Goal: Task Accomplishment & Management: Manage account settings

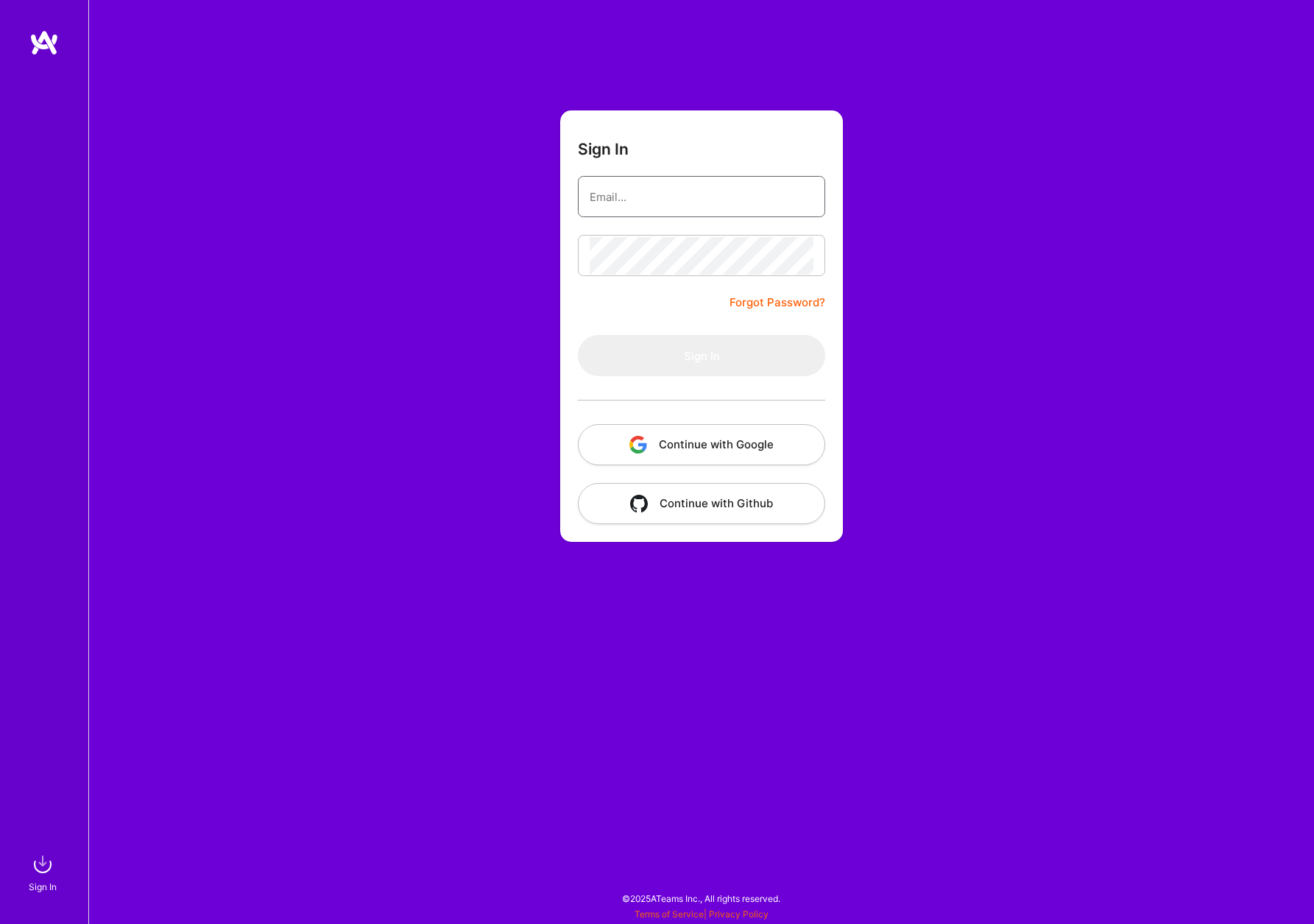
type input "[EMAIL_ADDRESS][DOMAIN_NAME]"
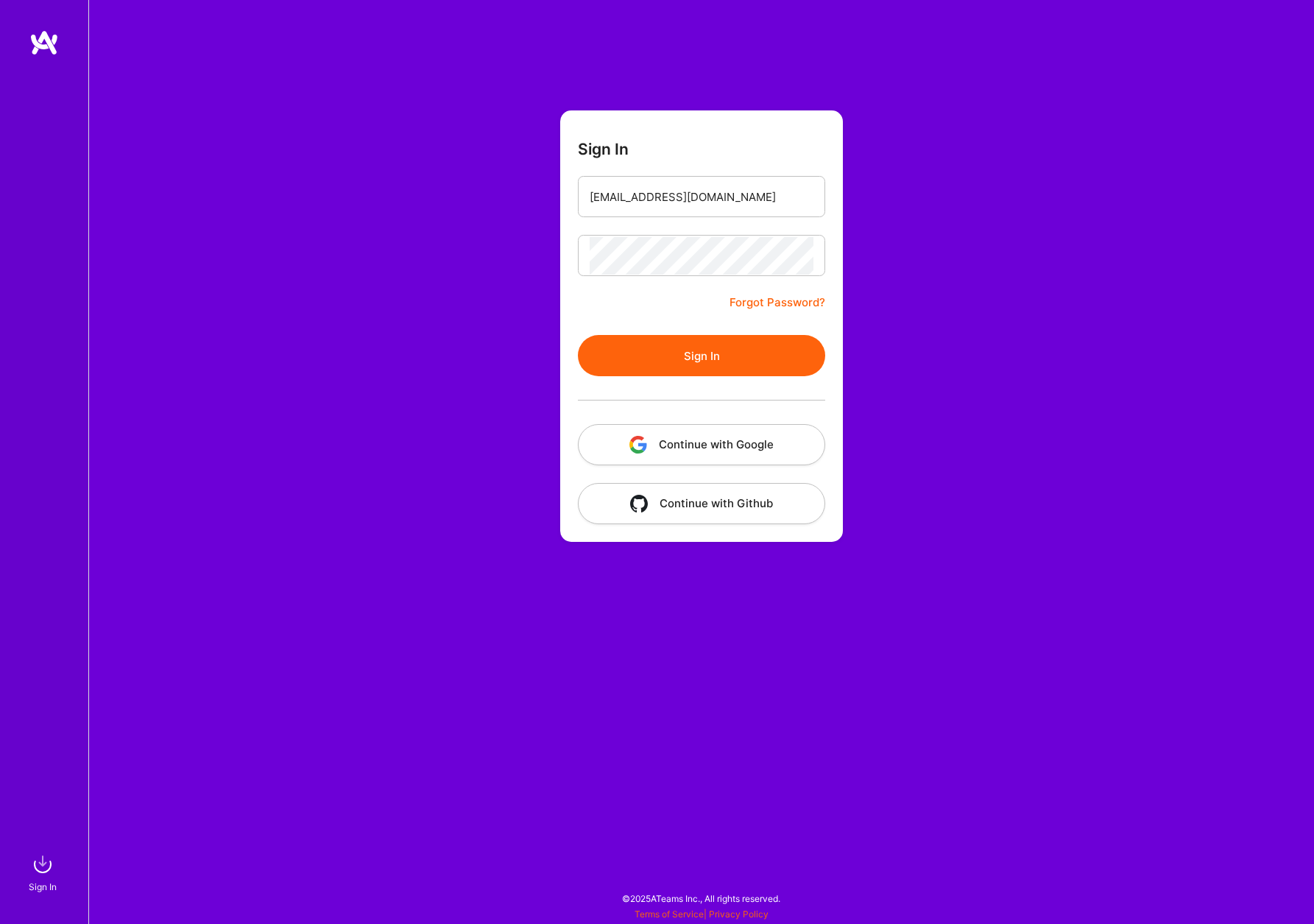
click at [773, 353] on button "Sign In" at bounding box center [701, 355] width 247 height 41
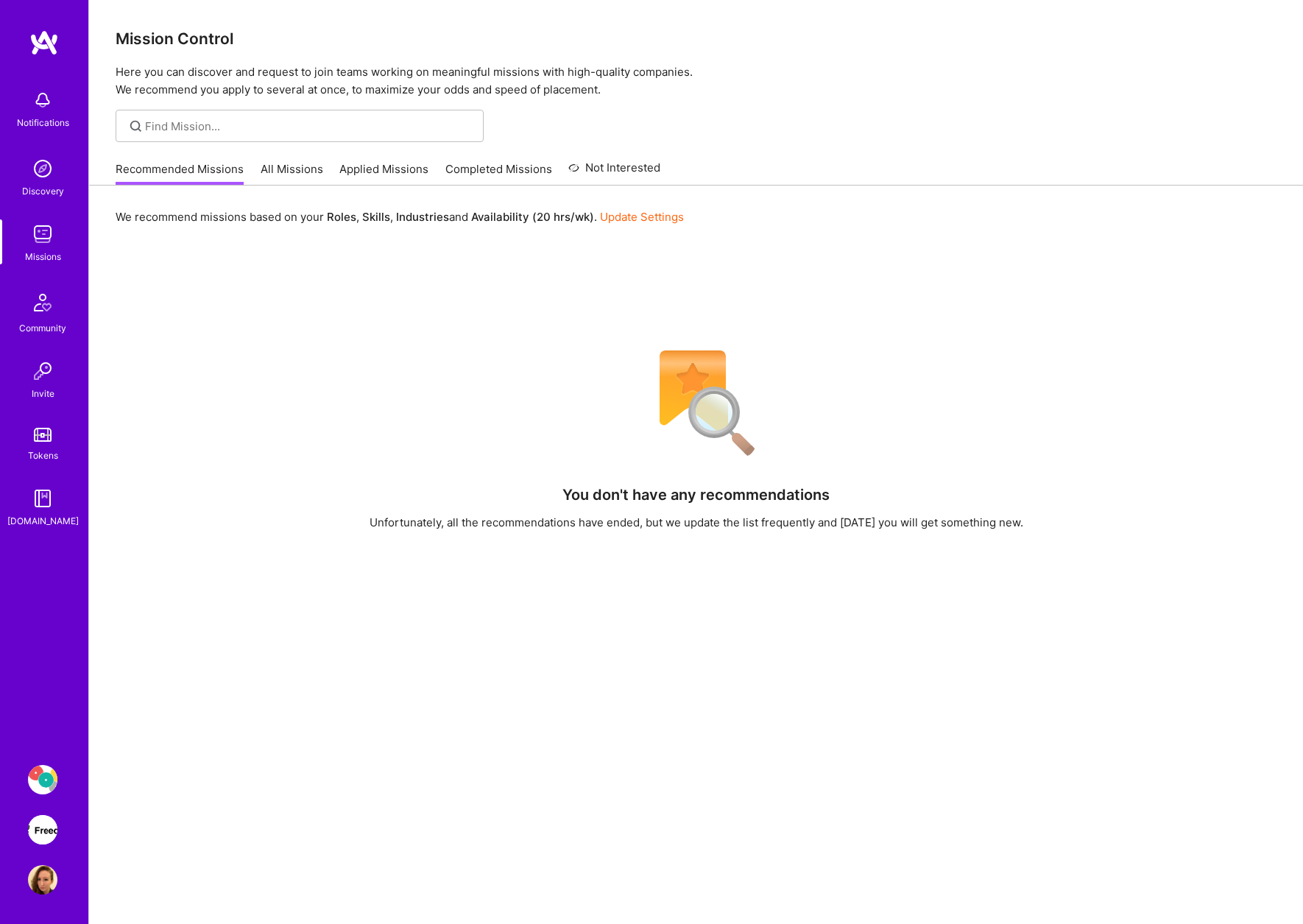
click at [35, 826] on img at bounding box center [42, 829] width 29 height 29
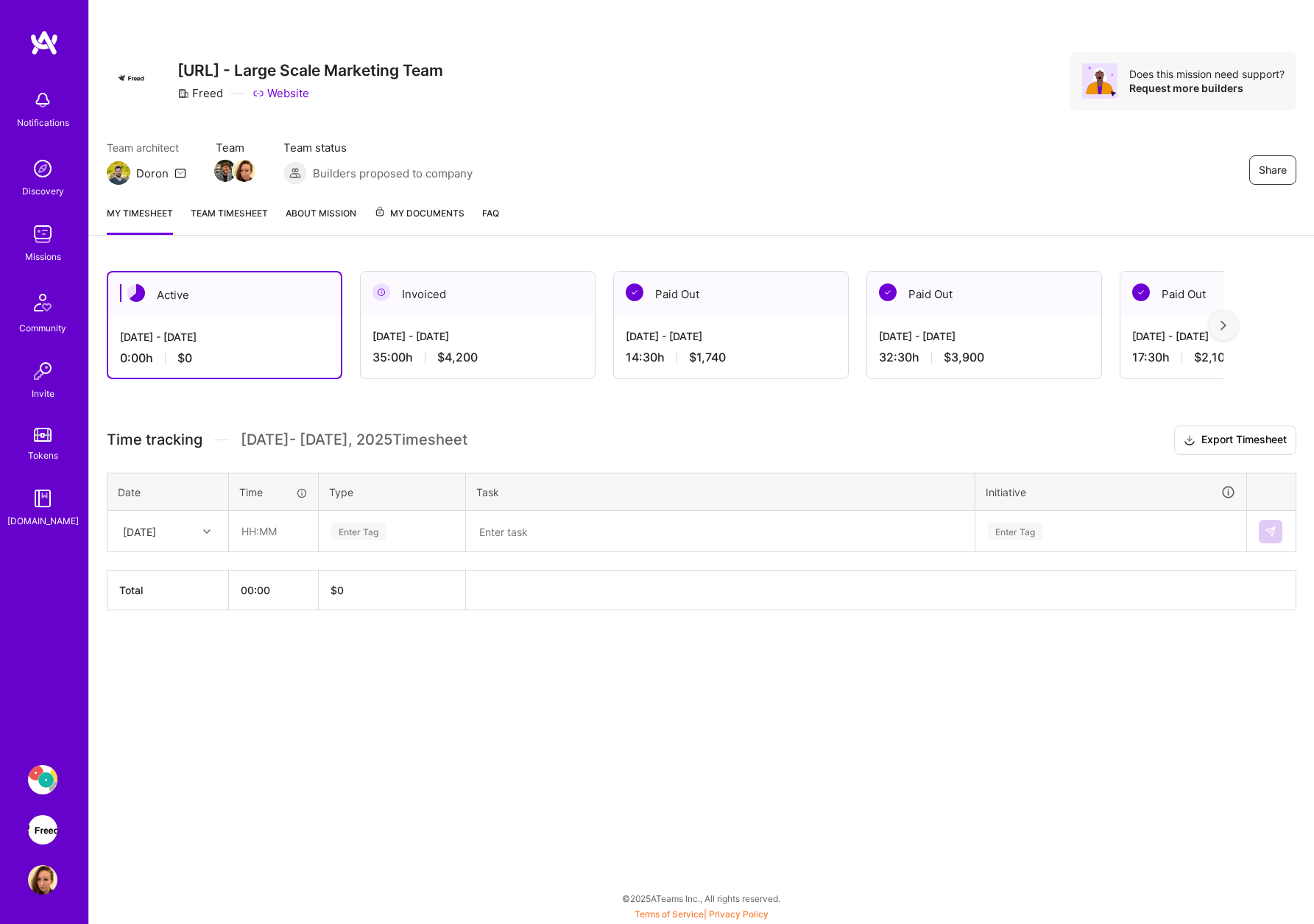
click at [177, 171] on icon at bounding box center [180, 173] width 12 height 12
click at [180, 173] on icon at bounding box center [180, 173] width 12 height 12
click at [607, 159] on div "Team architect [PERSON_NAME] Team Team status Builders proposed to company Share" at bounding box center [701, 162] width 1189 height 45
click at [120, 175] on img at bounding box center [118, 172] width 23 height 23
click at [44, 775] on img at bounding box center [42, 779] width 29 height 29
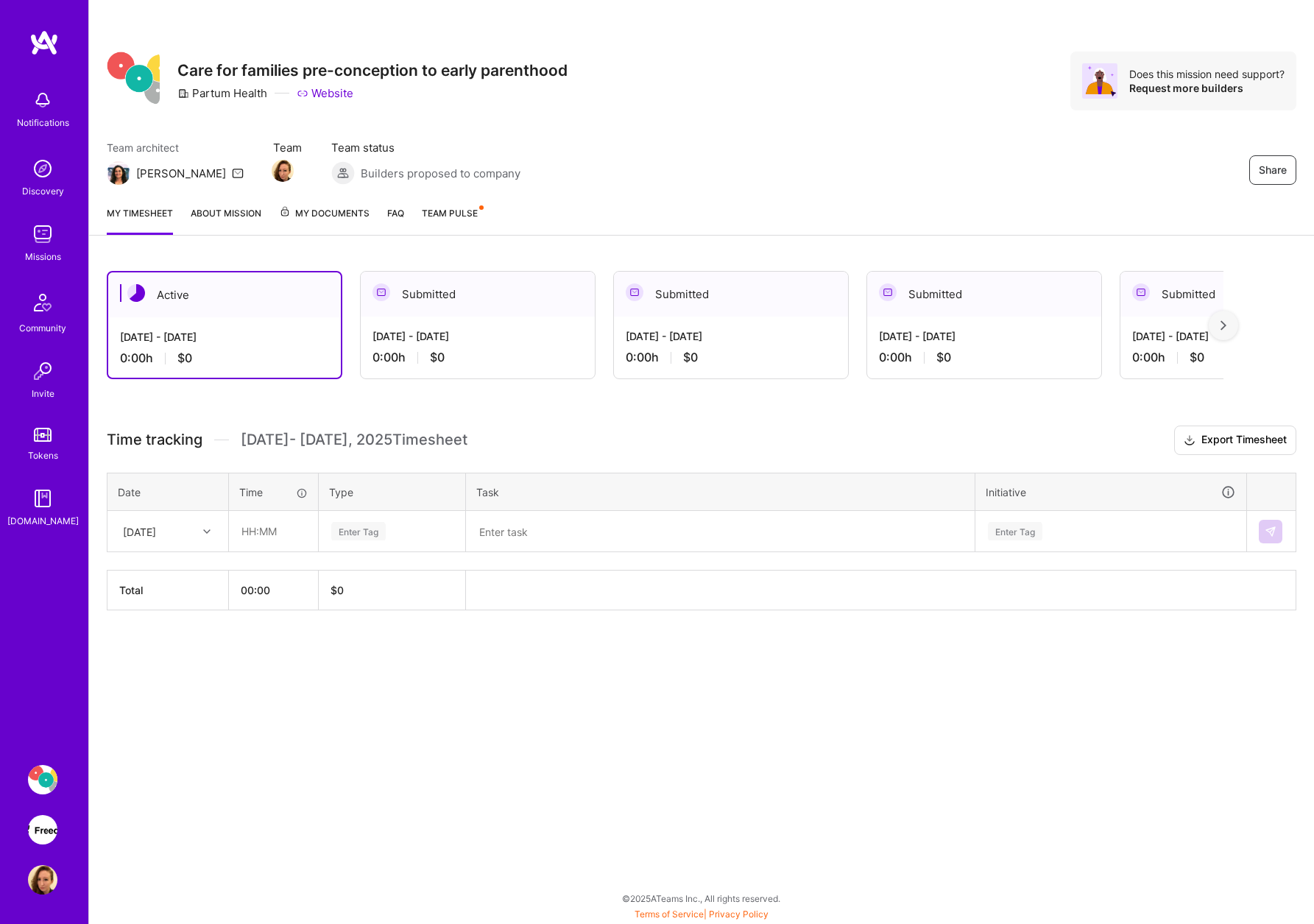
click at [41, 828] on img at bounding box center [42, 829] width 29 height 29
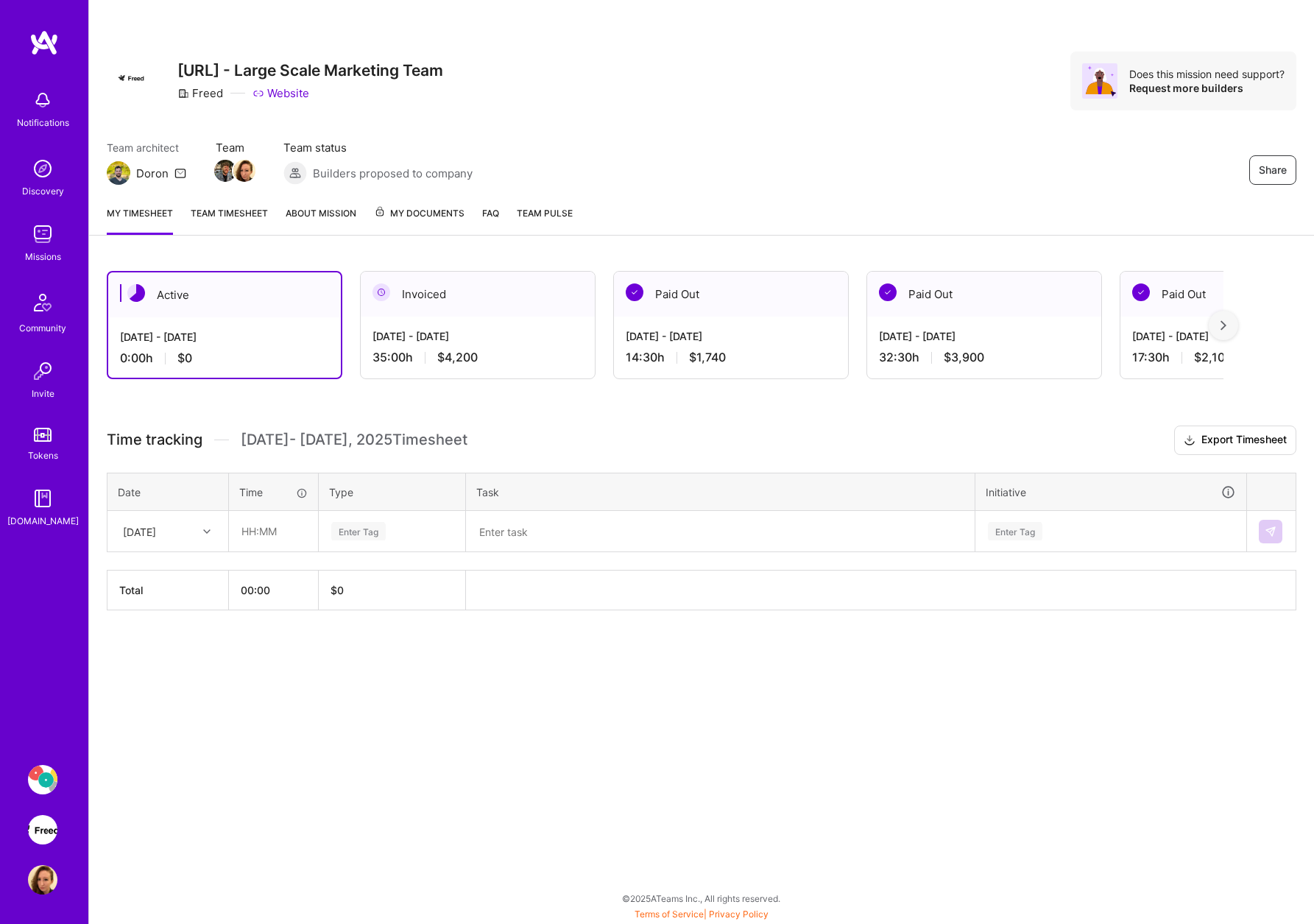
click at [236, 255] on div "Active [DATE] - [DATE] 0:00 h $0 Invoiced [DATE] - [DATE] 35:00 h $4,200 Paid O…" at bounding box center [701, 468] width 1225 height 429
